Goal: Task Accomplishment & Management: Manage account settings

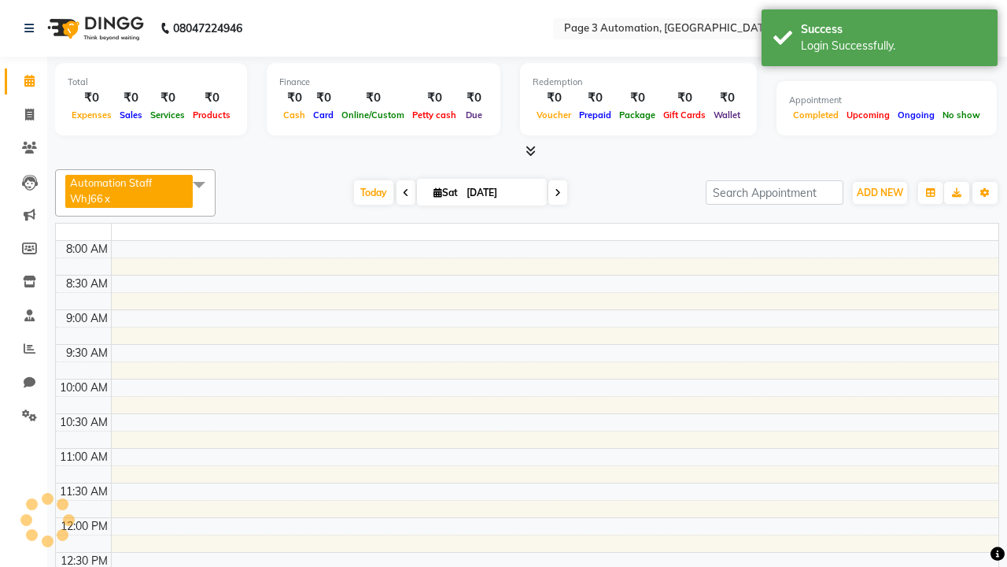
select select "en"
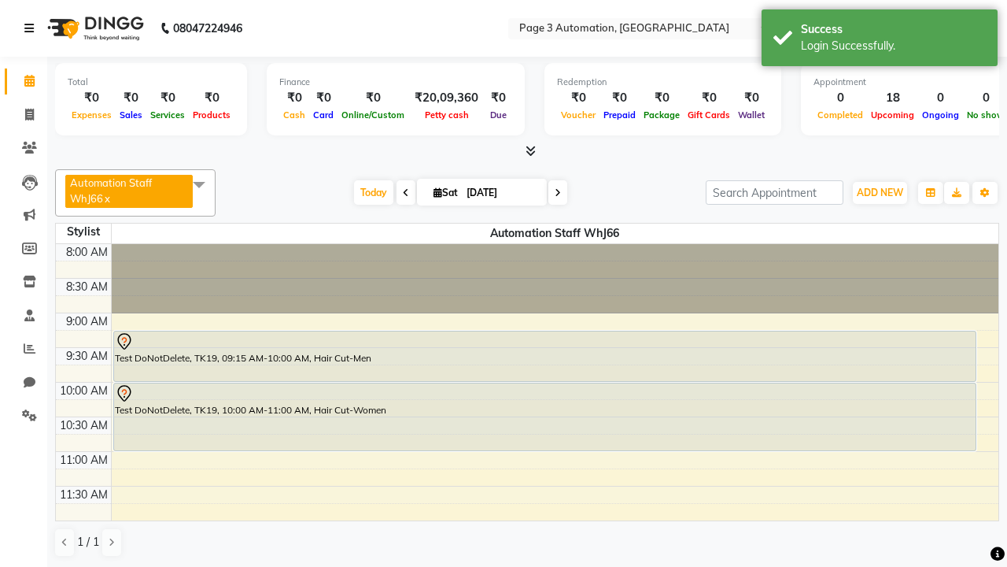
click at [32, 28] on icon at bounding box center [28, 28] width 9 height 11
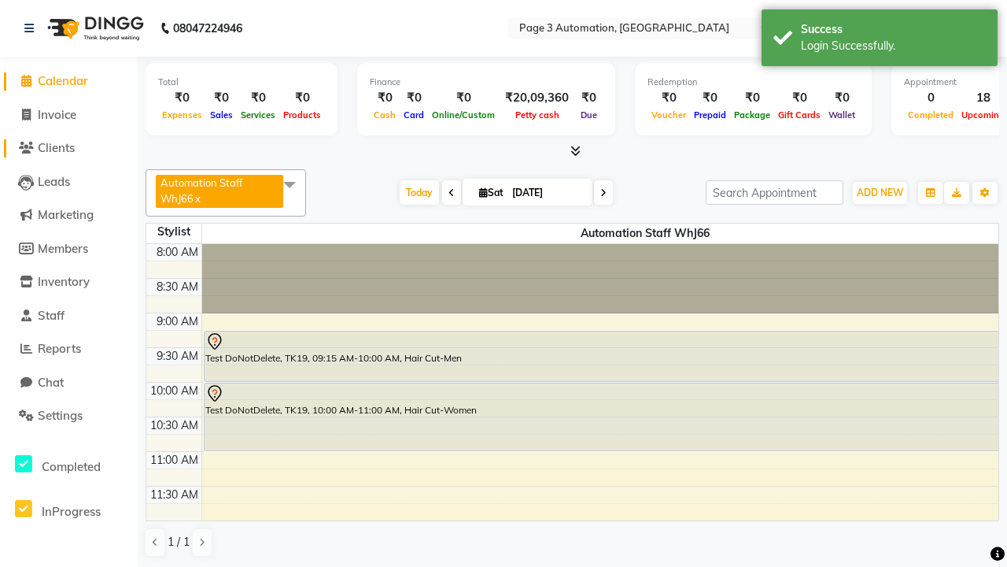
click at [68, 148] on span "Clients" at bounding box center [56, 147] width 37 height 15
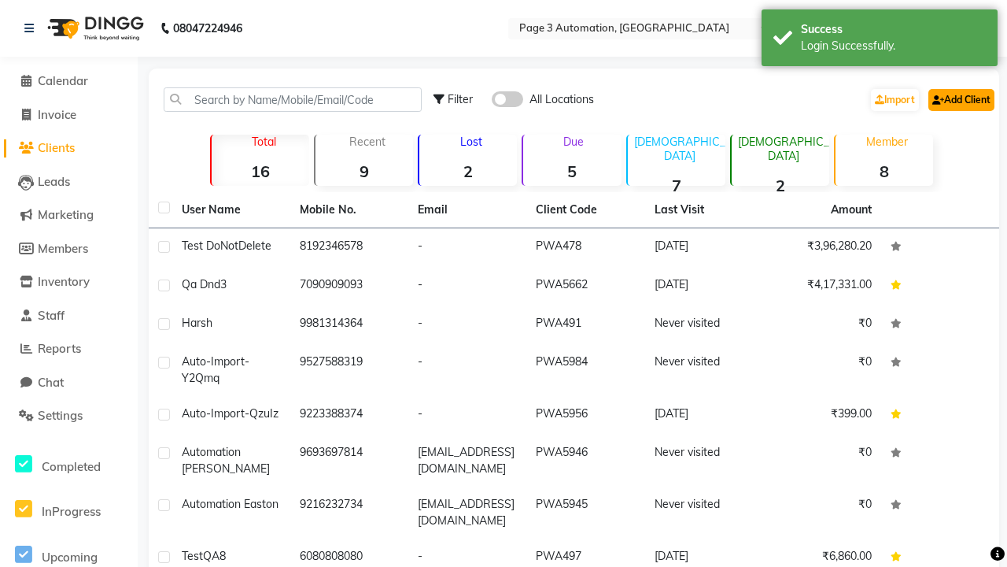
click at [960, 99] on link "Add Client" at bounding box center [962, 100] width 66 height 22
select select "22"
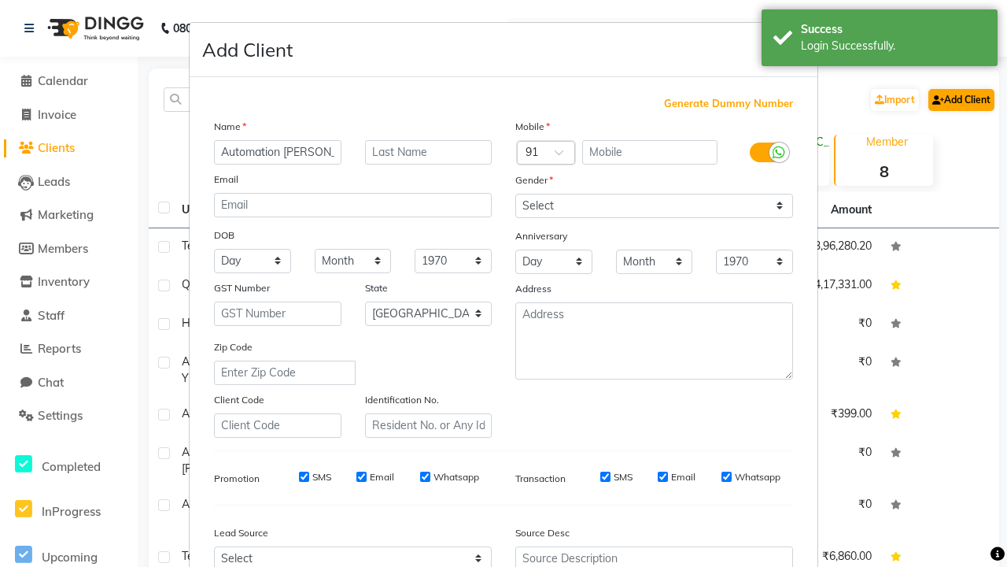
type input "Automation [PERSON_NAME]"
type input "9616986334"
type input "[EMAIL_ADDRESS][DOMAIN_NAME]"
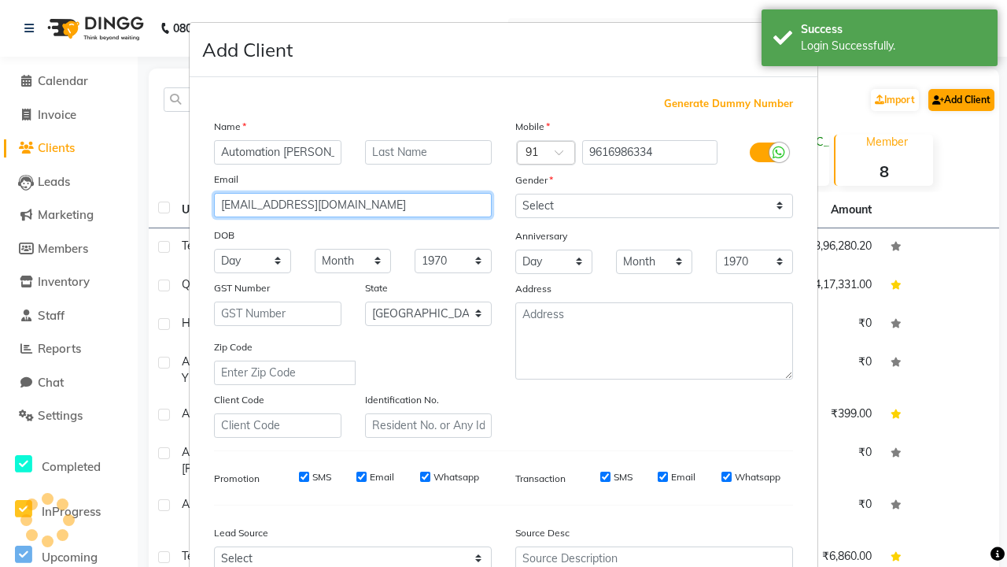
select select "[DEMOGRAPHIC_DATA]"
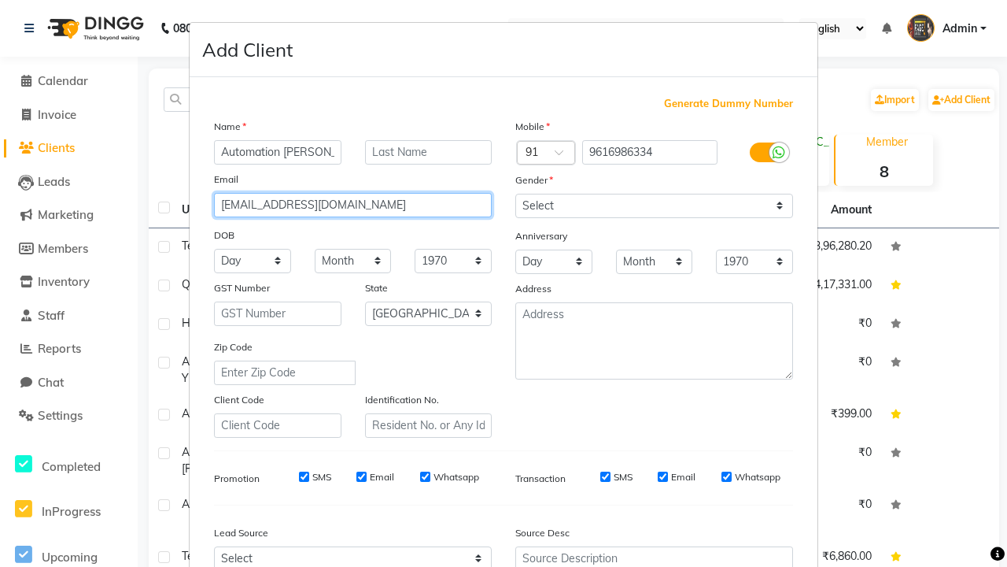
type input "t7BsaCicdo@Xt6Ky.com"
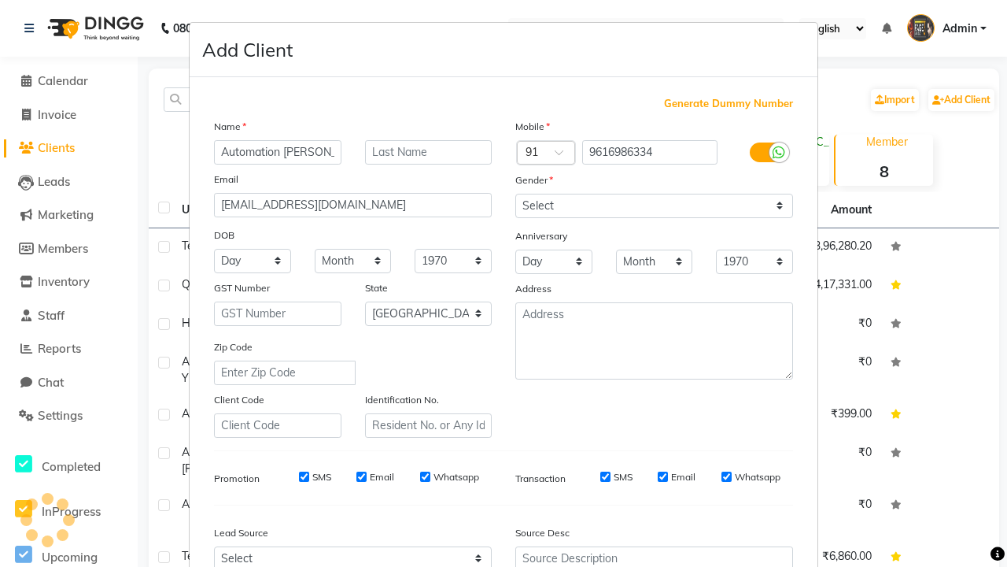
scroll to position [160, 0]
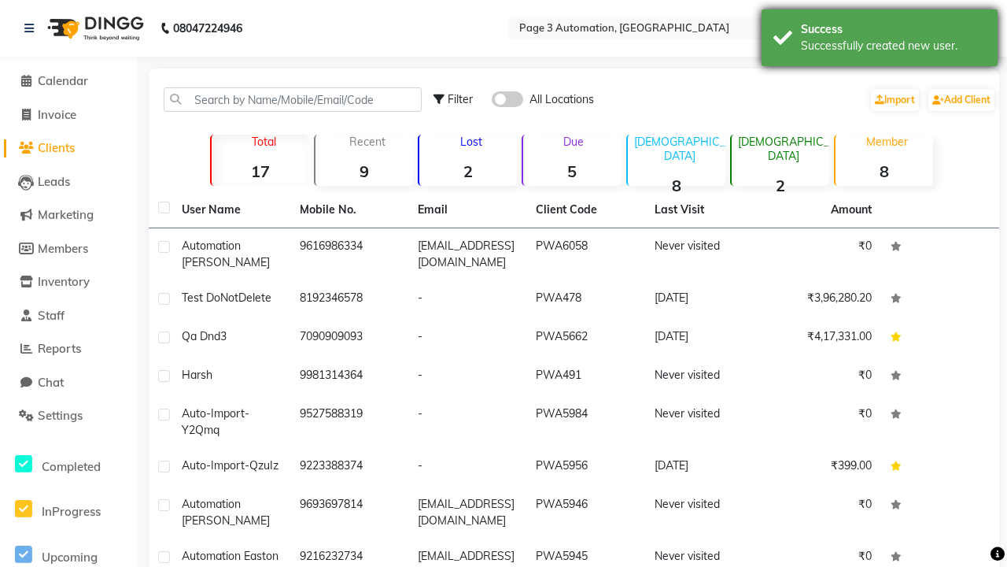
click at [880, 40] on div "Successfully created new user." at bounding box center [893, 46] width 185 height 17
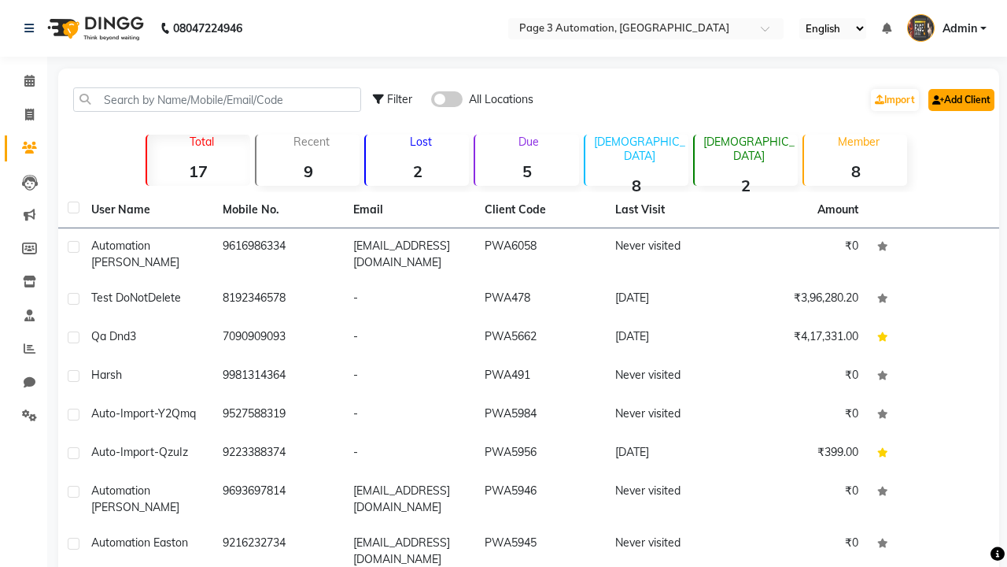
click at [960, 99] on link "Add Client" at bounding box center [962, 100] width 66 height 22
select select "22"
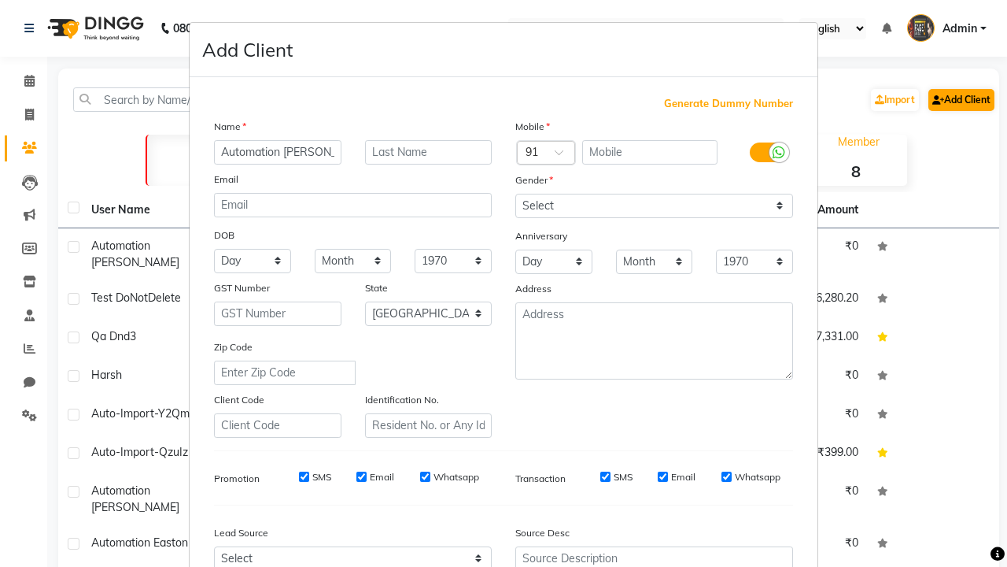
type input "Automation [PERSON_NAME]"
type input "9878665412"
type input "[EMAIL_ADDRESS][DOMAIN_NAME]"
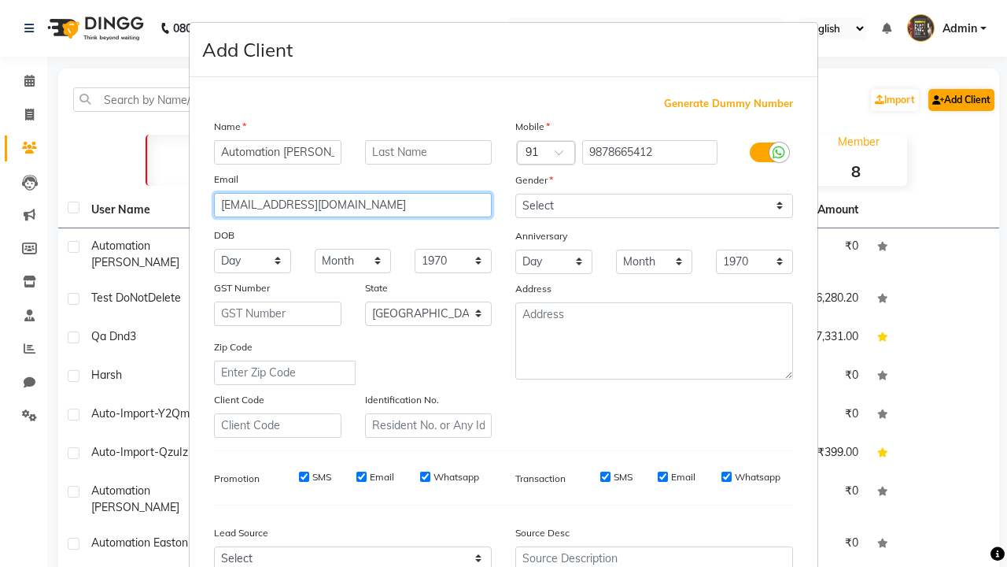
select select "[DEMOGRAPHIC_DATA]"
type input "[EMAIL_ADDRESS][DOMAIN_NAME]"
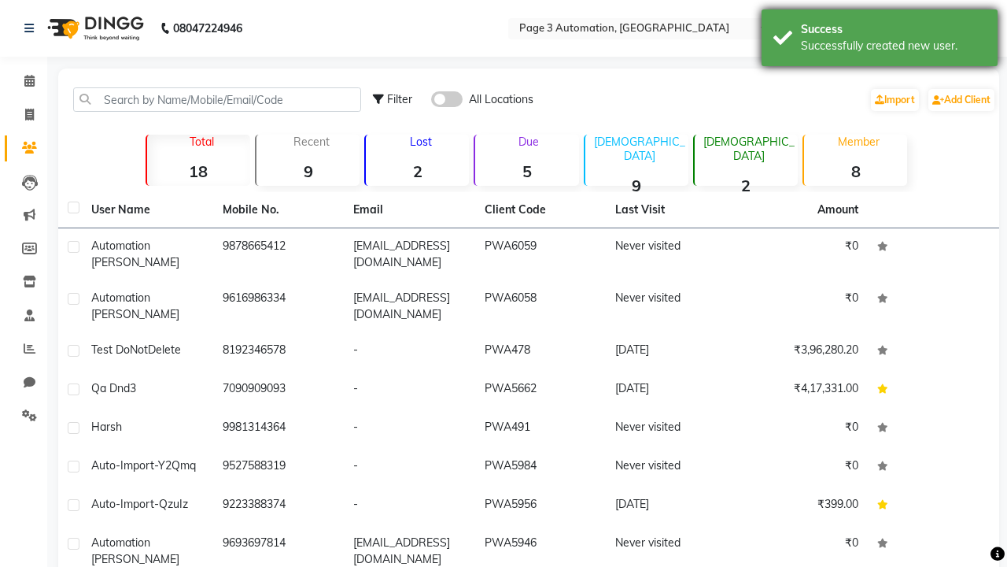
click at [880, 40] on div "Successfully created new user." at bounding box center [893, 46] width 185 height 17
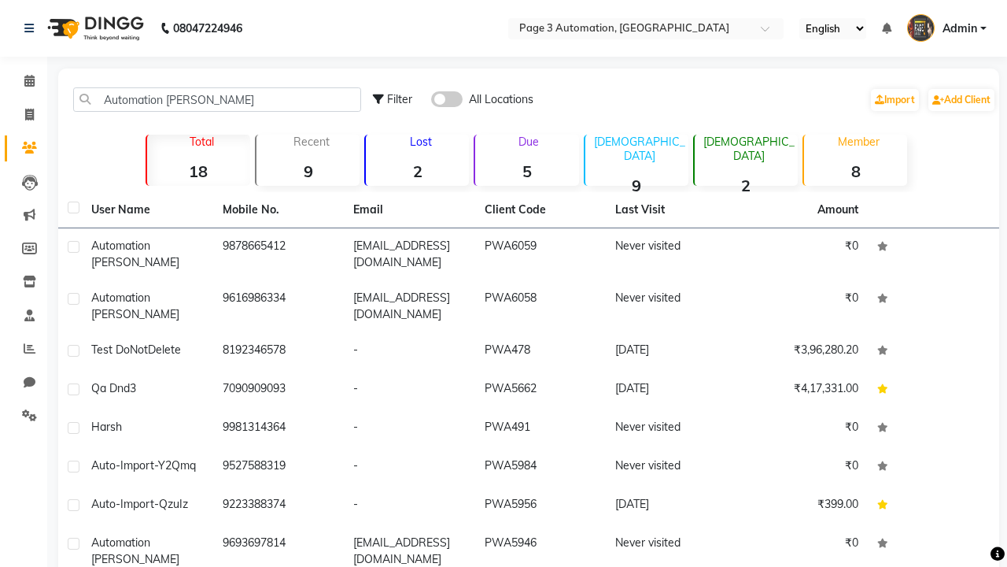
type input "Automation [PERSON_NAME]"
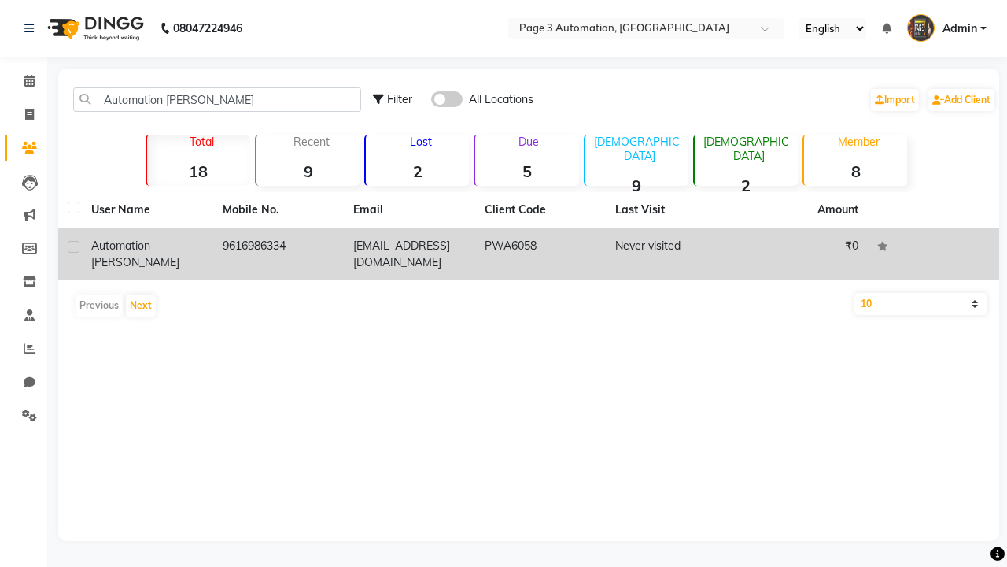
click at [529, 254] on td "PWA6058" at bounding box center [540, 254] width 131 height 52
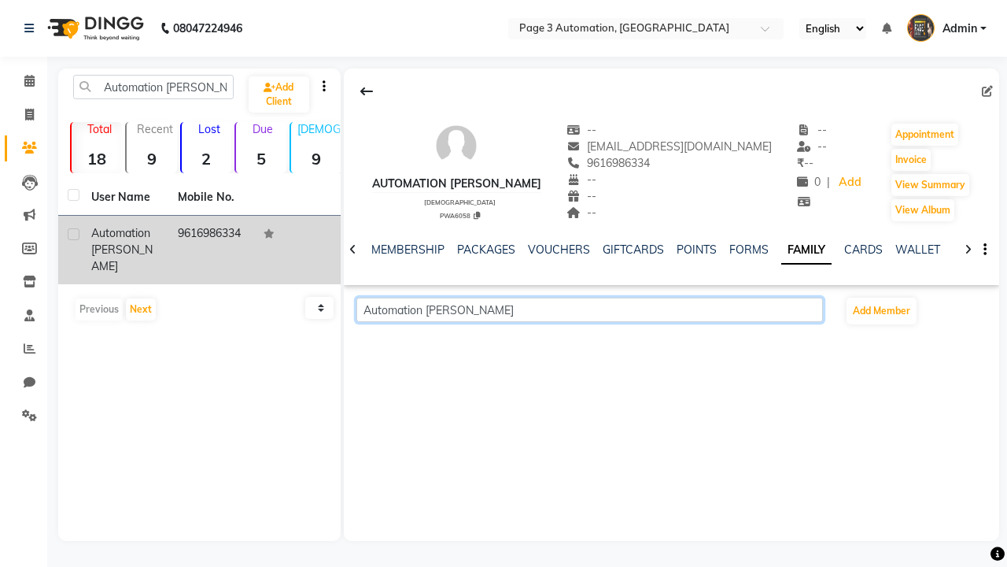
scroll to position [0, 278]
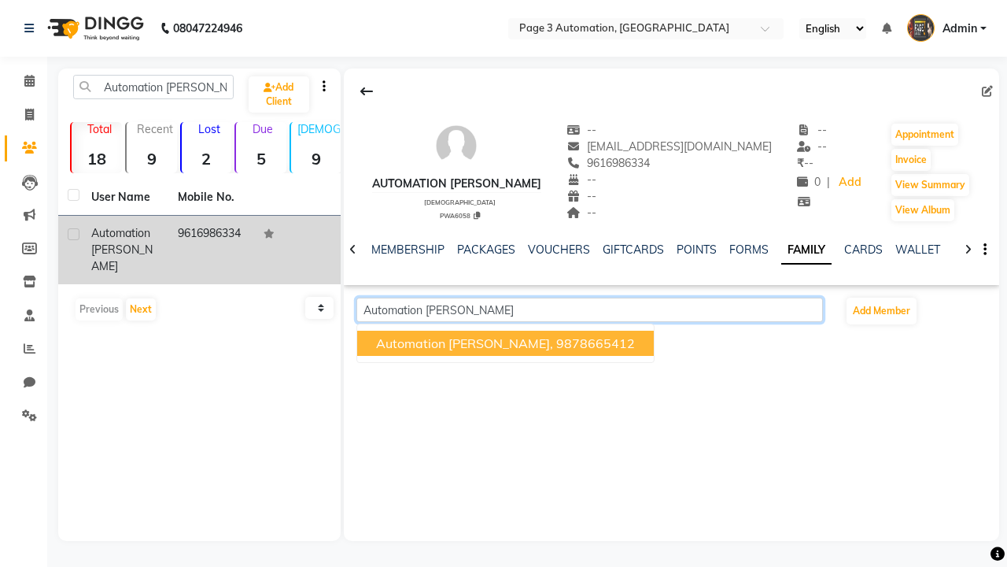
click at [467, 343] on span "Automation Ines," at bounding box center [464, 343] width 177 height 16
type input "9878665412"
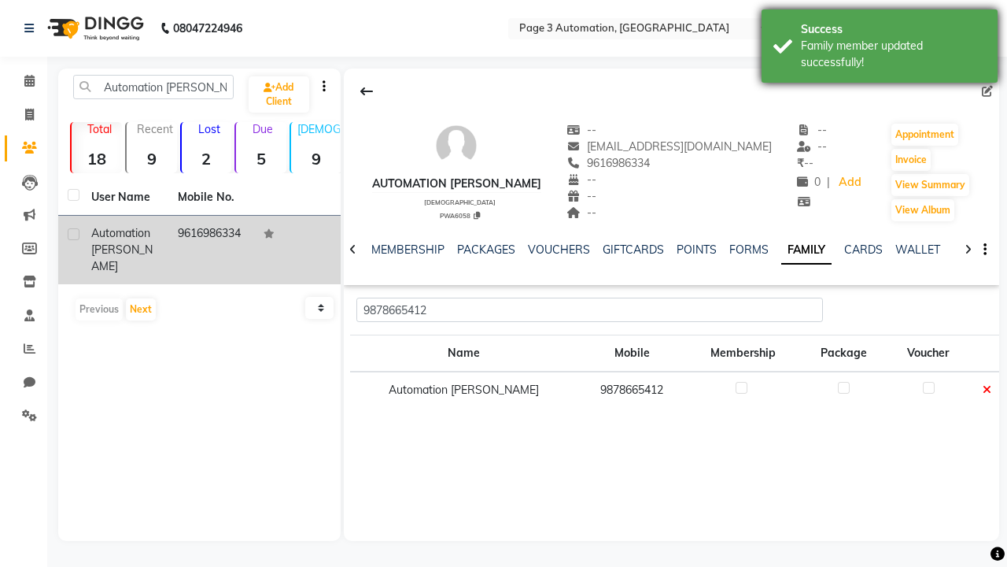
click at [880, 48] on div "Family member updated successfully!" at bounding box center [893, 54] width 185 height 33
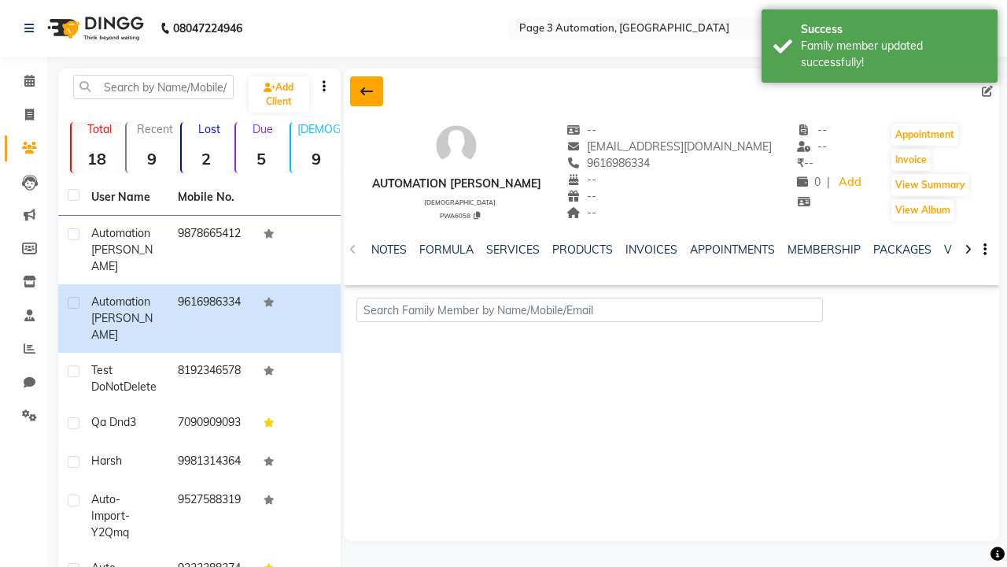
click at [880, 48] on div "Family member updated successfully!" at bounding box center [893, 54] width 185 height 33
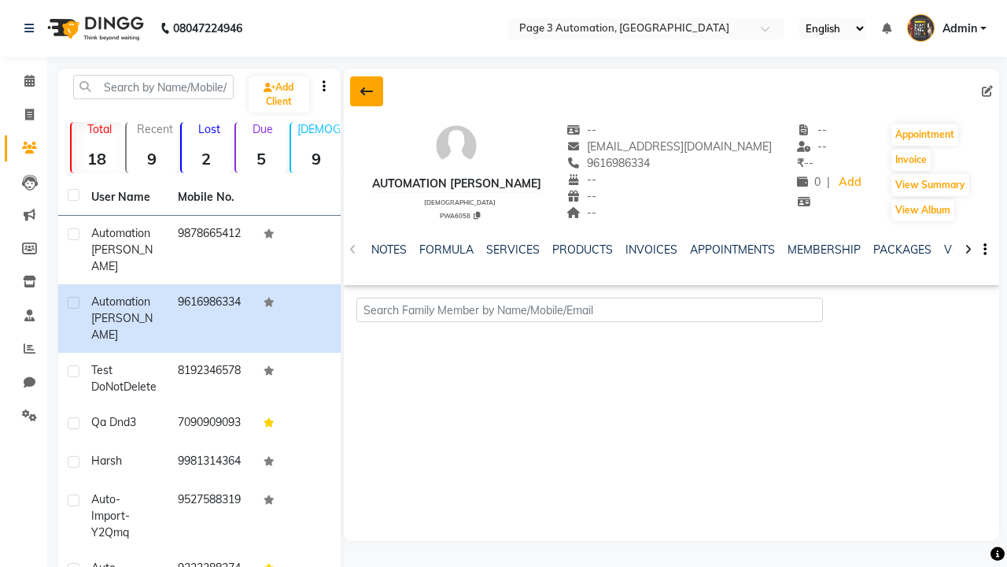
click at [366, 91] on icon at bounding box center [366, 91] width 13 height 13
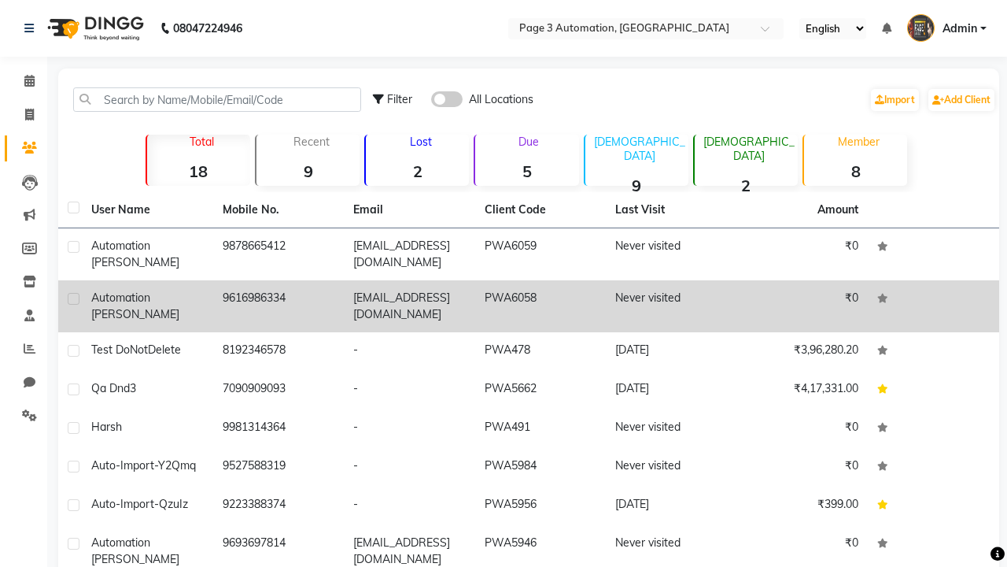
click at [73, 298] on label at bounding box center [74, 299] width 12 height 12
click at [73, 298] on input "checkbox" at bounding box center [73, 299] width 10 height 10
checkbox input "true"
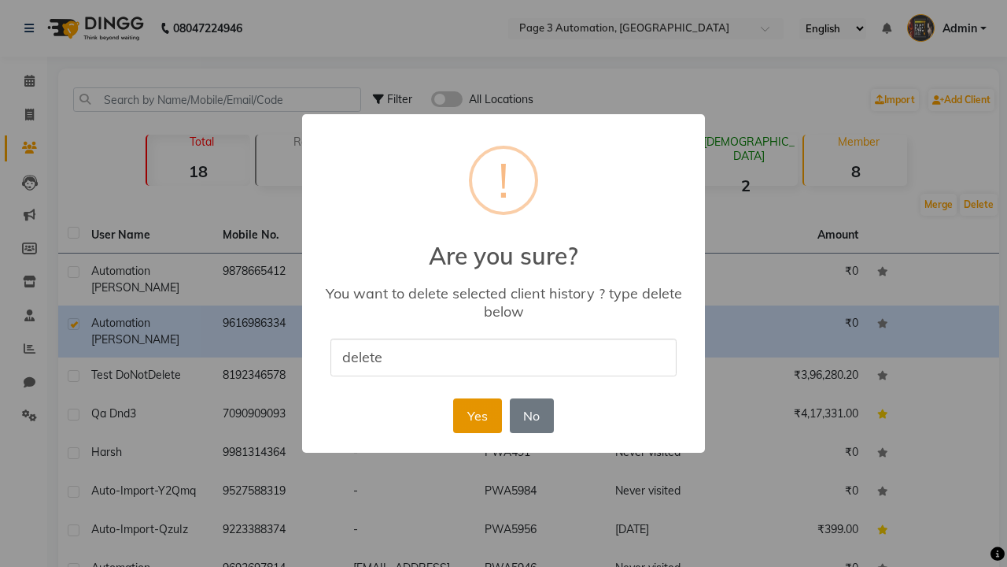
type input "delete"
click at [477, 415] on button "Yes" at bounding box center [477, 415] width 48 height 35
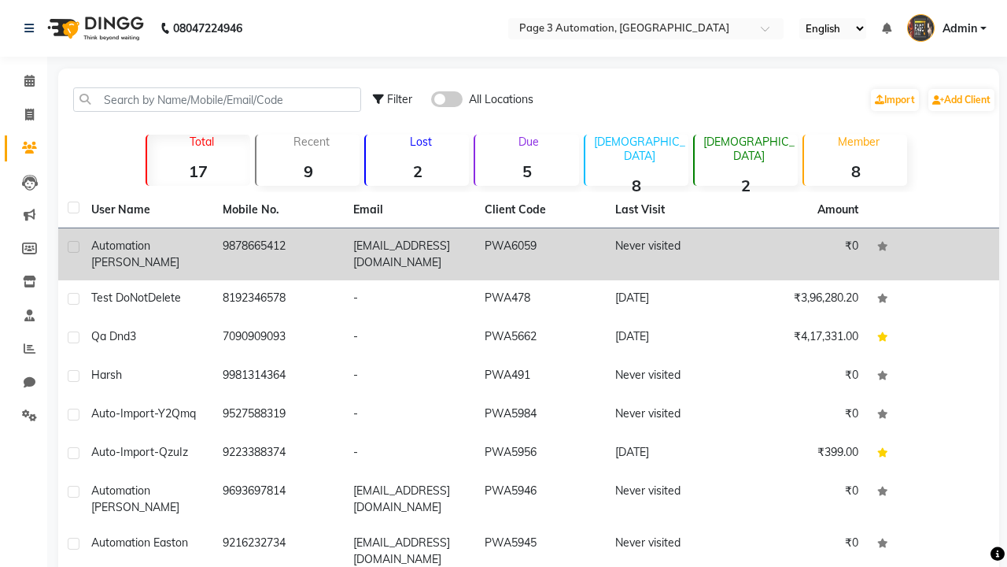
click at [73, 246] on label at bounding box center [74, 247] width 12 height 12
click at [73, 246] on input "checkbox" at bounding box center [73, 247] width 10 height 10
checkbox input "true"
